Goal: Find specific page/section: Find specific page/section

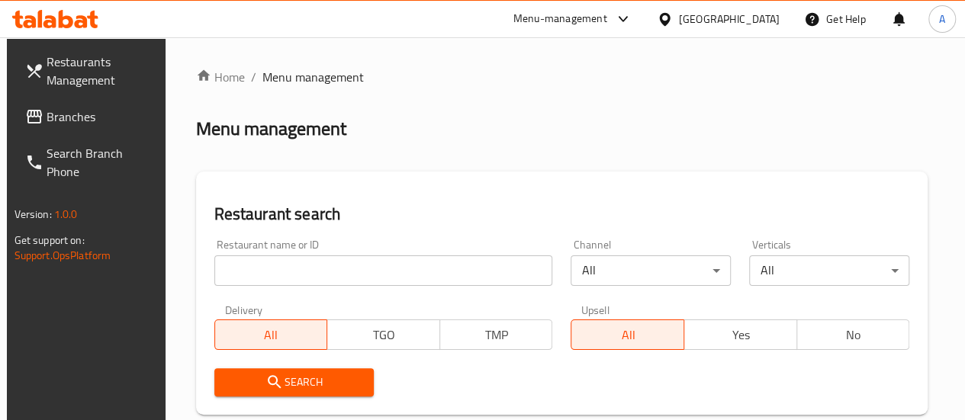
click at [295, 286] on div "Restaurant name or ID Restaurant name or ID" at bounding box center [383, 262] width 357 height 65
click at [287, 279] on input "search" at bounding box center [383, 271] width 339 height 31
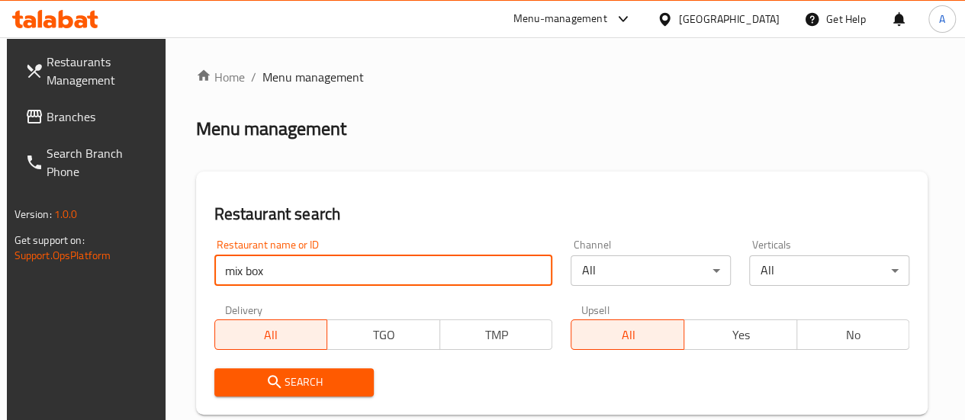
type input "mix box"
click button "Search" at bounding box center [294, 383] width 160 height 28
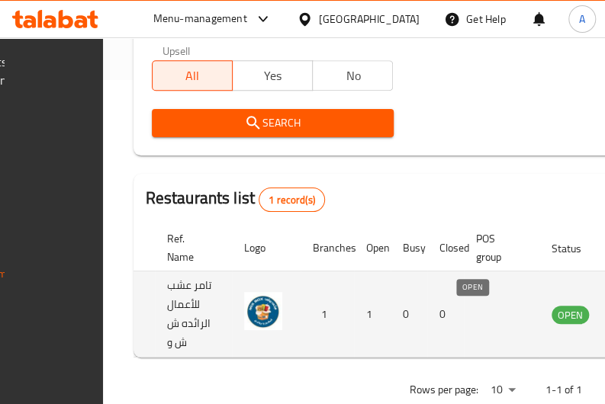
scroll to position [0, 346]
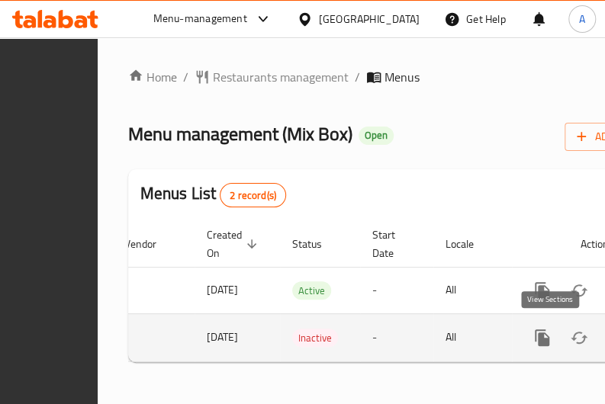
scroll to position [0, 352]
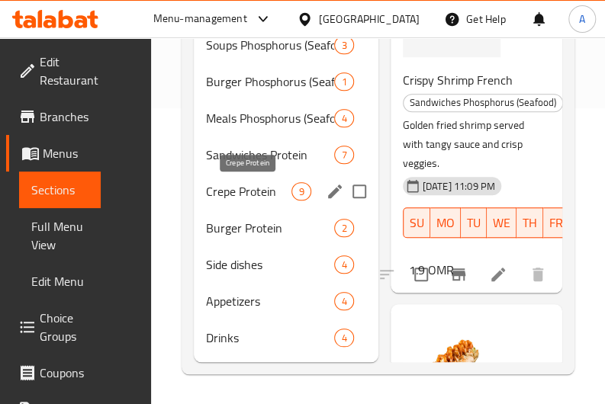
scroll to position [269, 0]
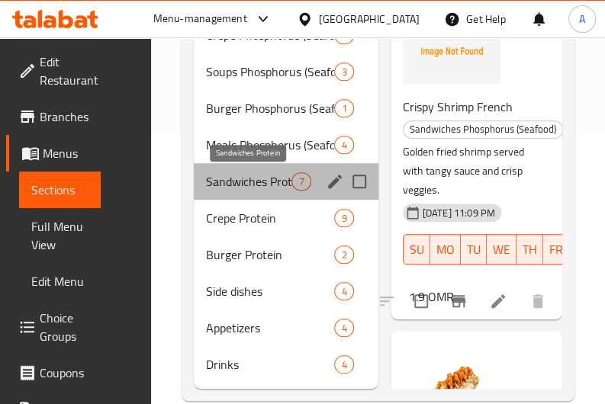
click at [233, 175] on span "Sandwiches Protein" at bounding box center [248, 181] width 85 height 18
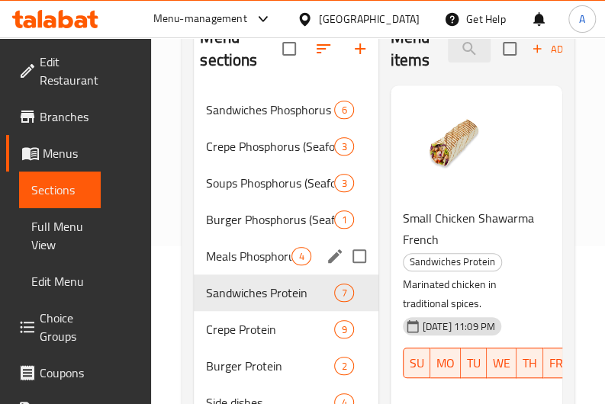
scroll to position [157, 0]
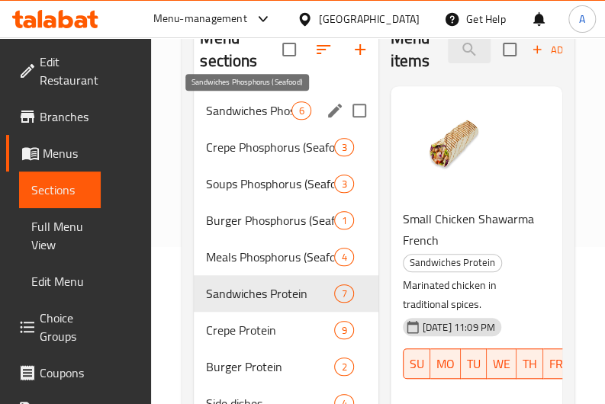
click at [240, 117] on span "Sandwiches Phosphorus (Seafood)" at bounding box center [248, 110] width 85 height 18
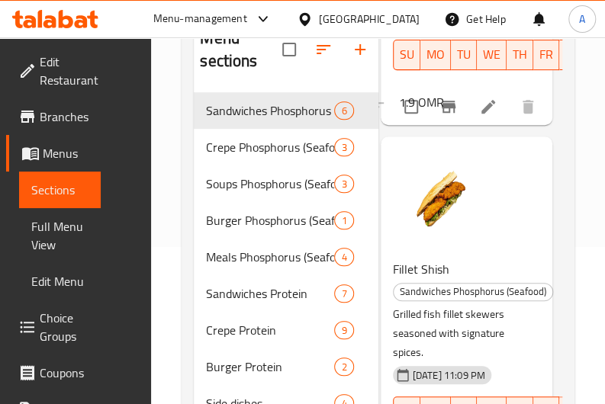
scroll to position [685, 10]
